Goal: Task Accomplishment & Management: Manage account settings

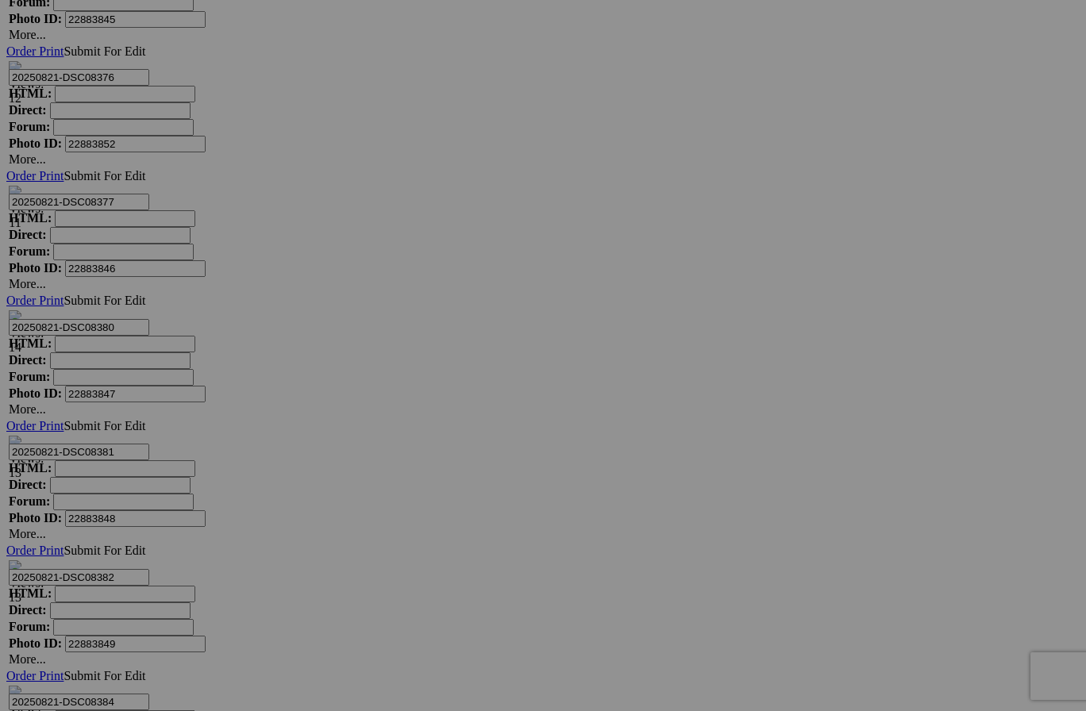
scroll to position [7192, 0]
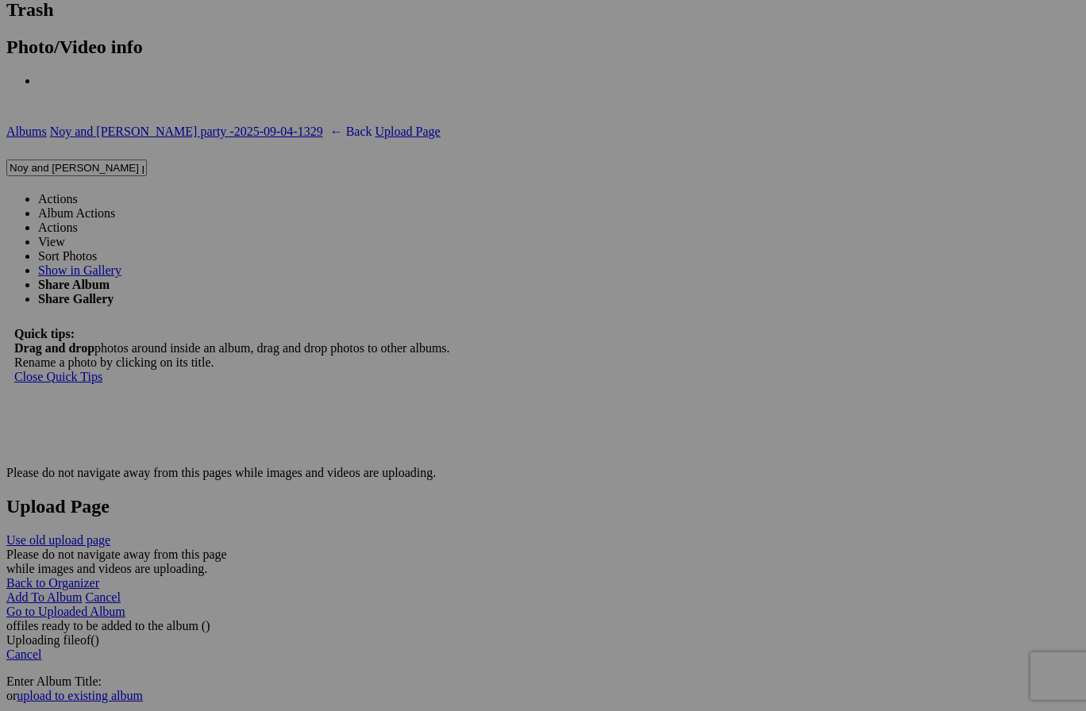
scroll to position [3381, 0]
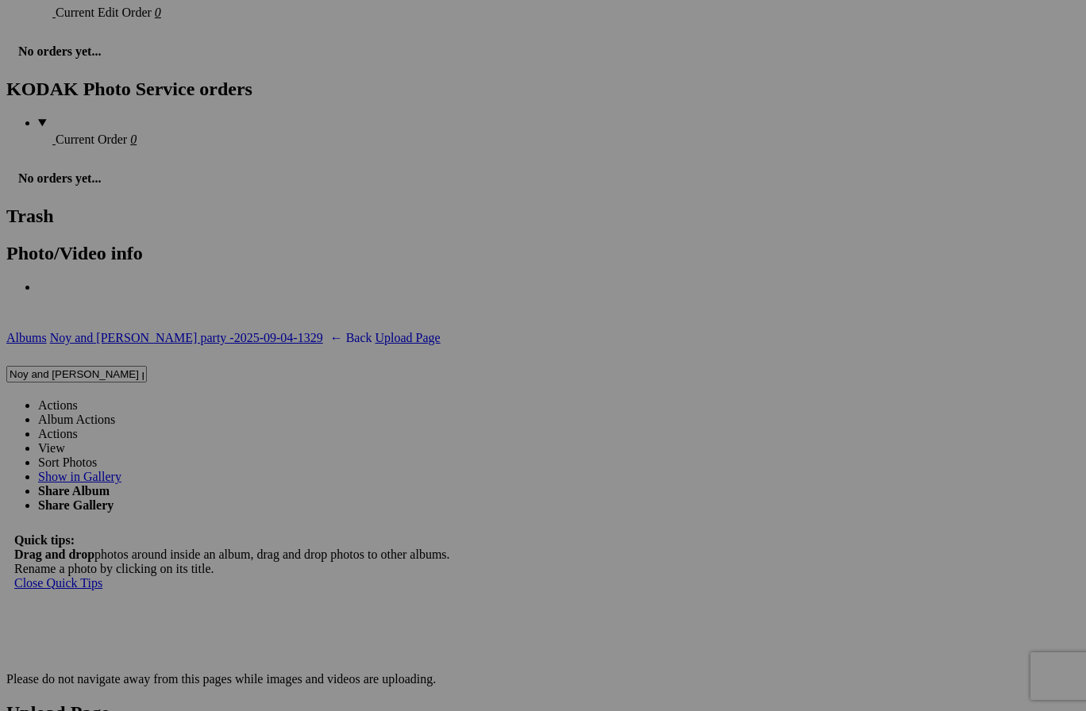
click at [78, 398] on link "Actions" at bounding box center [58, 404] width 40 height 13
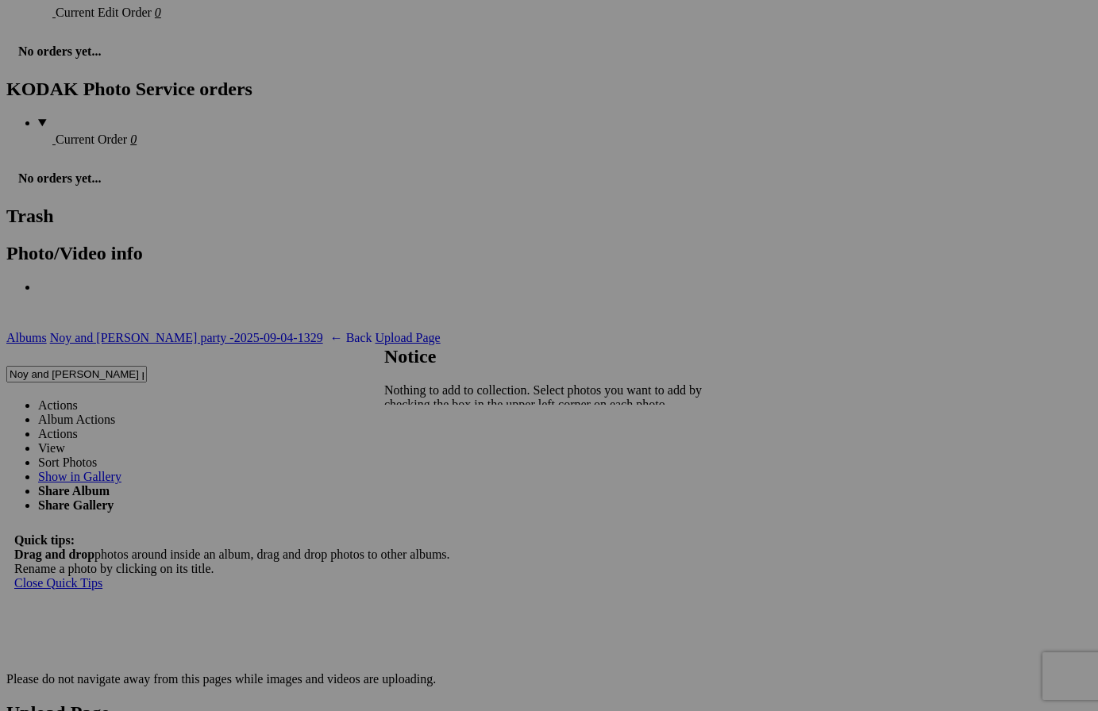
click at [384, 330] on link at bounding box center [384, 330] width 0 height 0
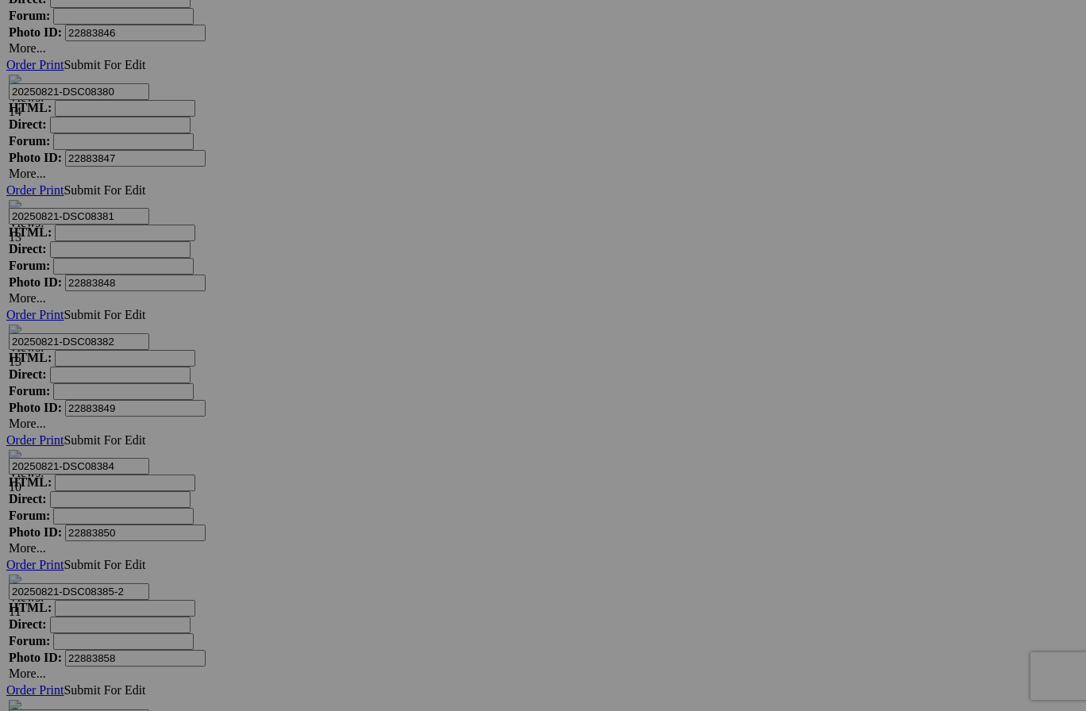
scroll to position [7192, 0]
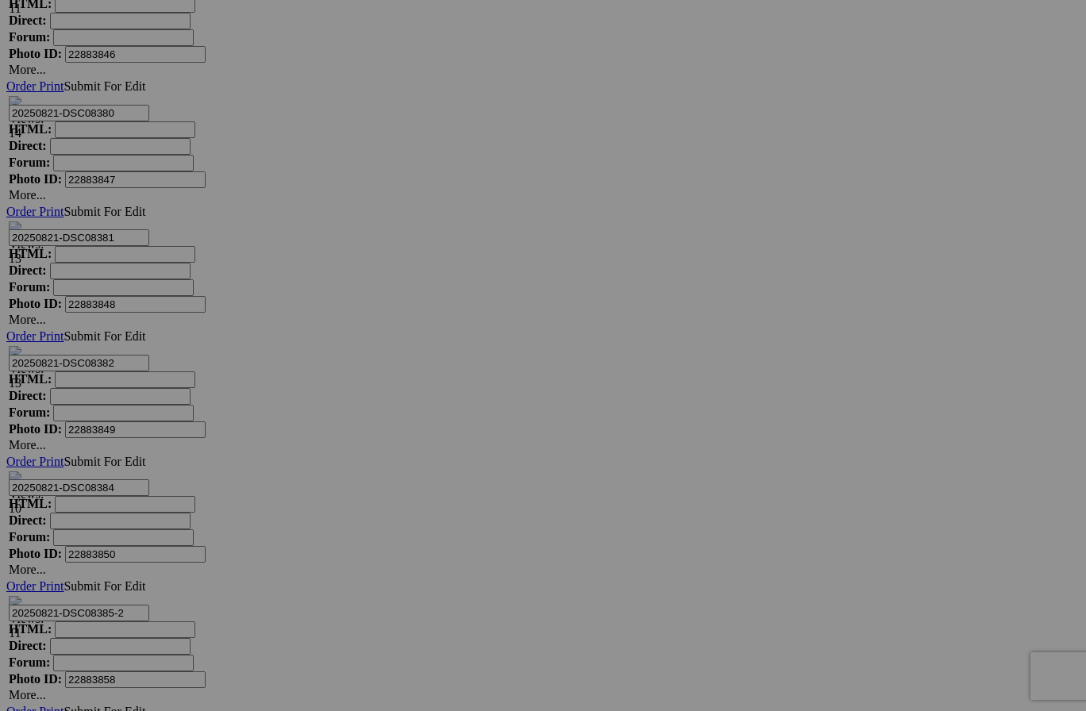
drag, startPoint x: 439, startPoint y: 290, endPoint x: 440, endPoint y: 310, distance: 19.9
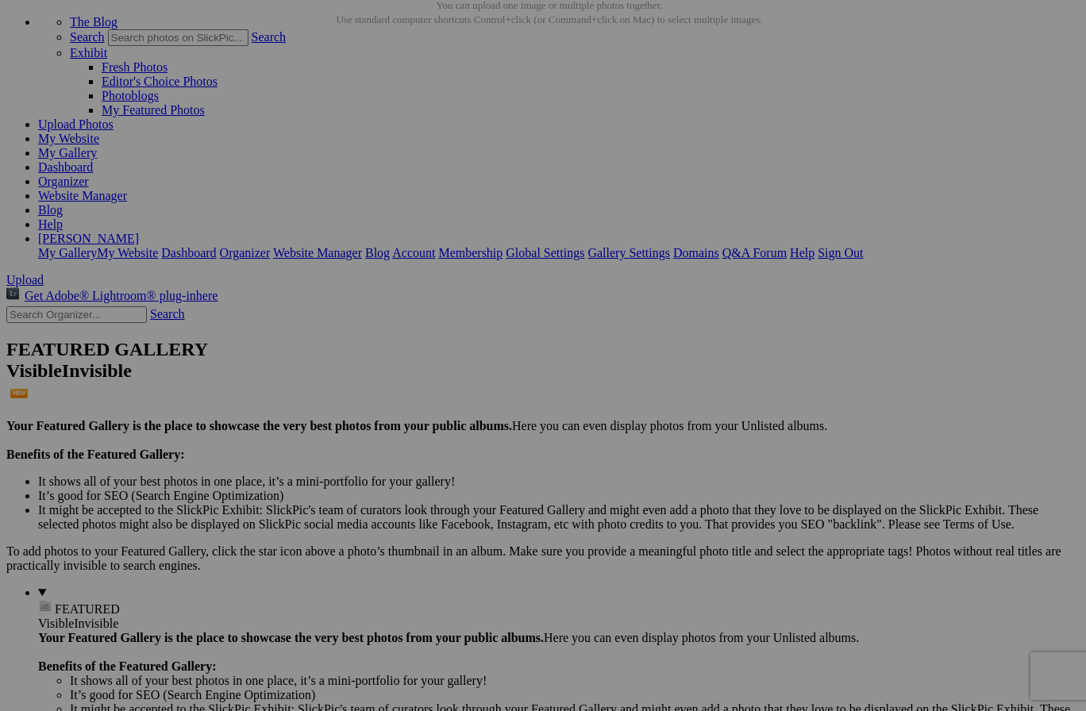
scroll to position [0, 0]
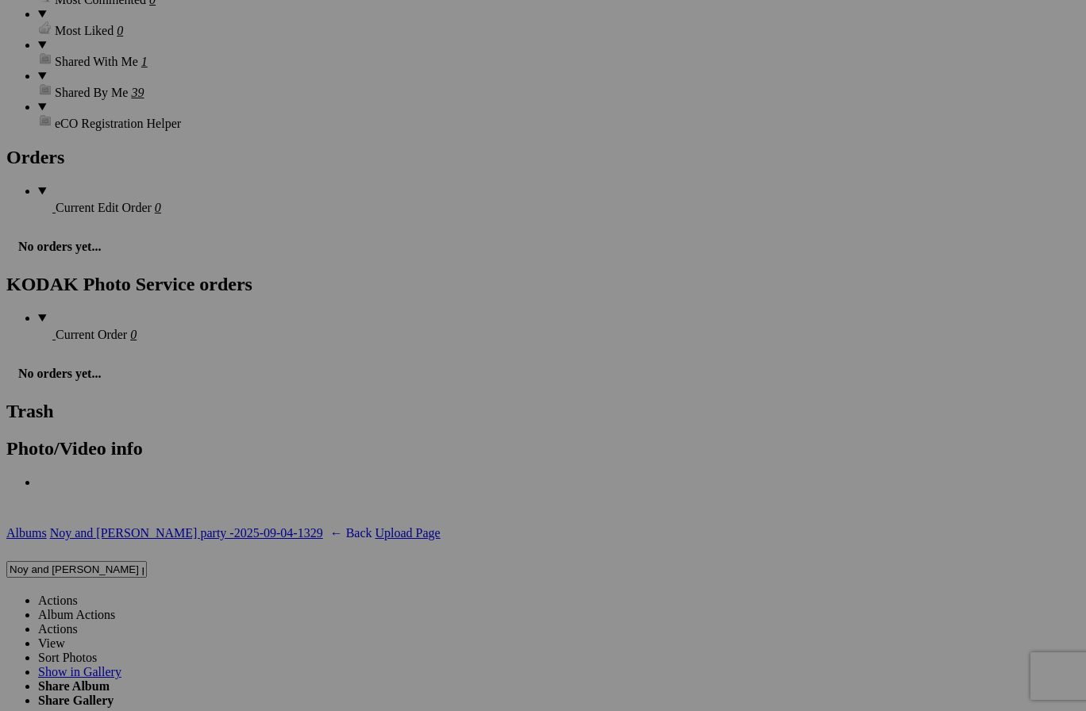
scroll to position [2789, 0]
